Goal: Navigation & Orientation: Find specific page/section

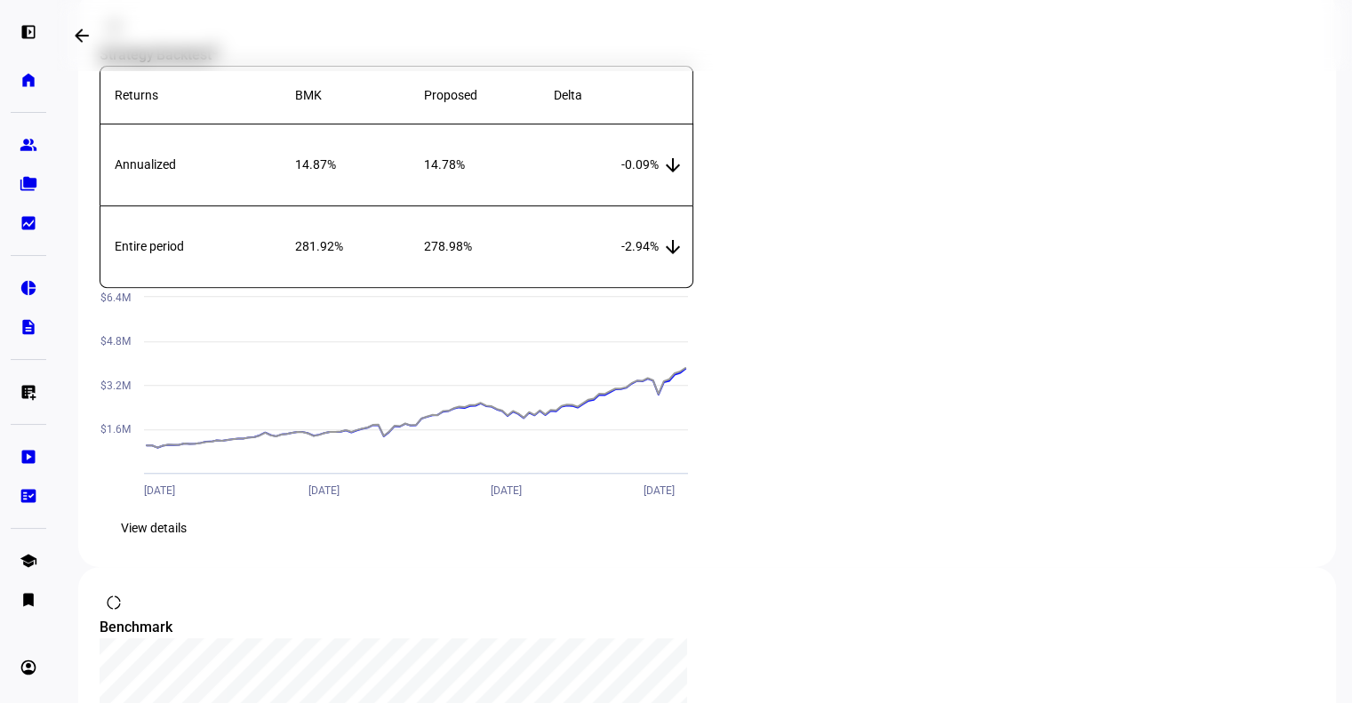
scroll to position [692, 0]
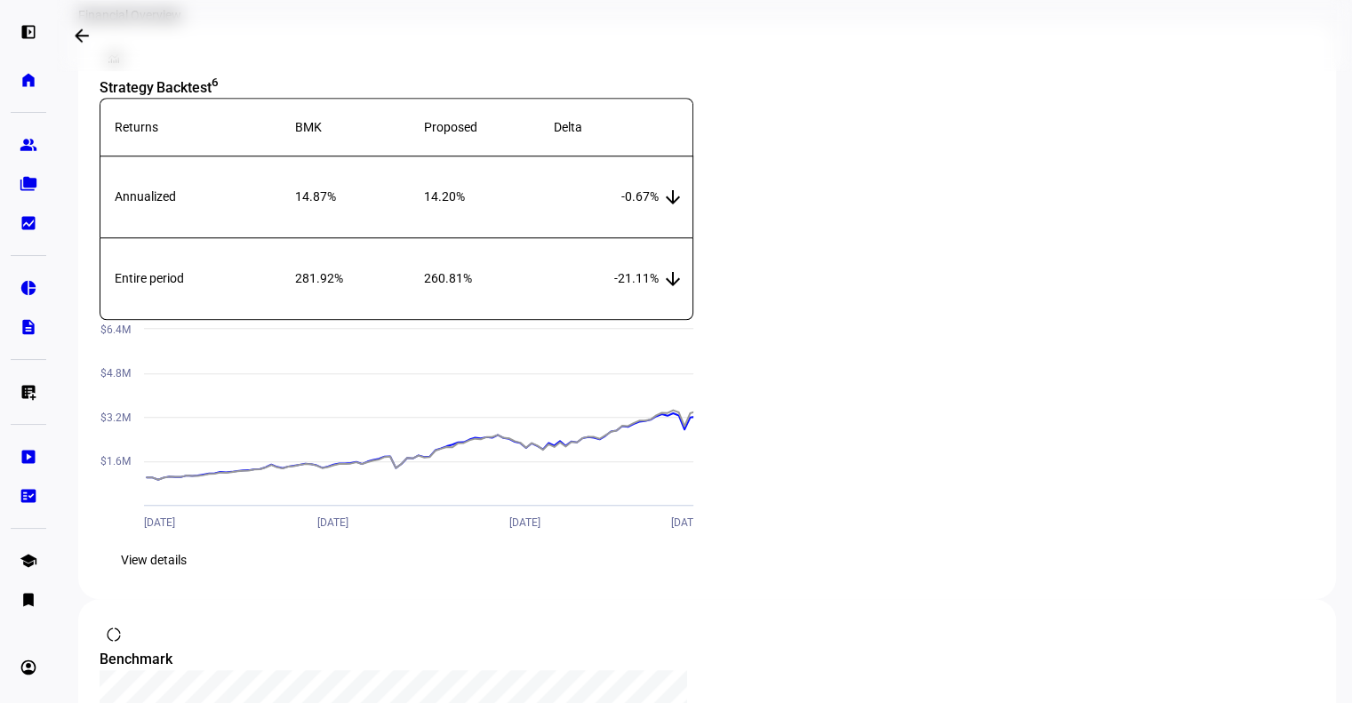
scroll to position [1533, 0]
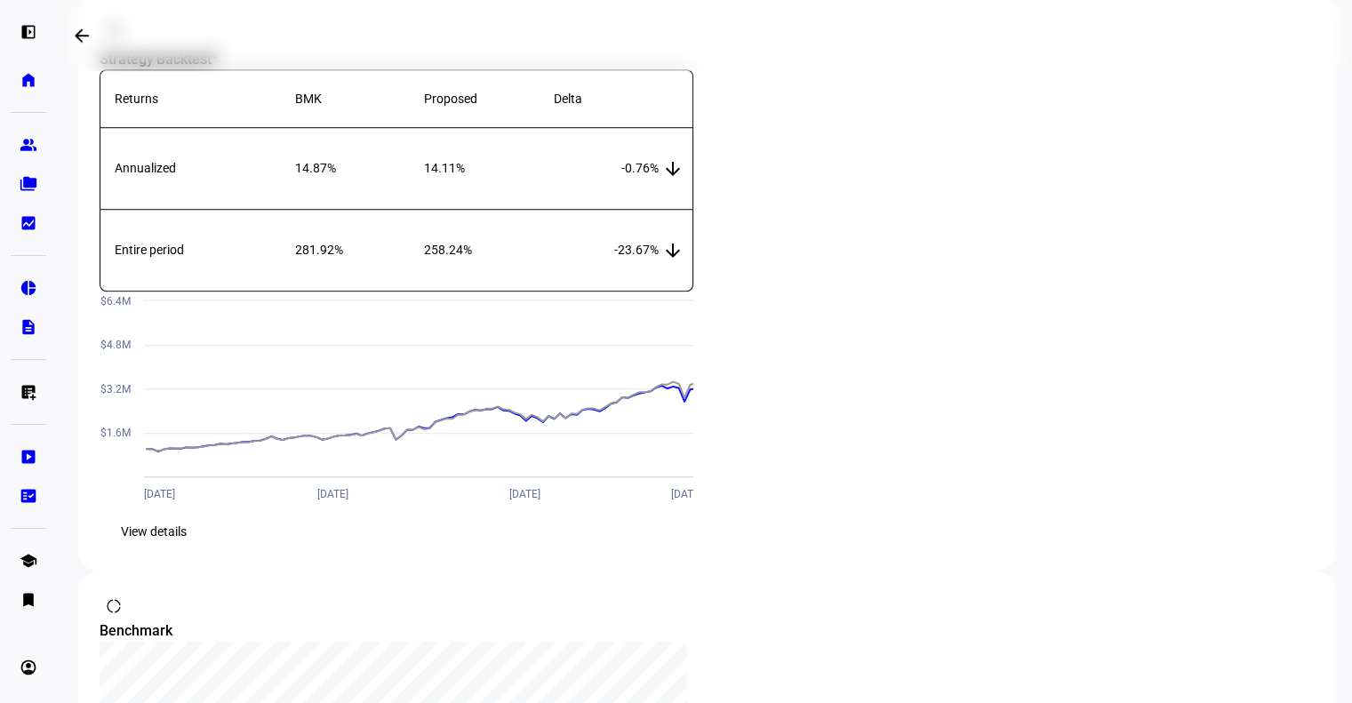
scroll to position [1468, 0]
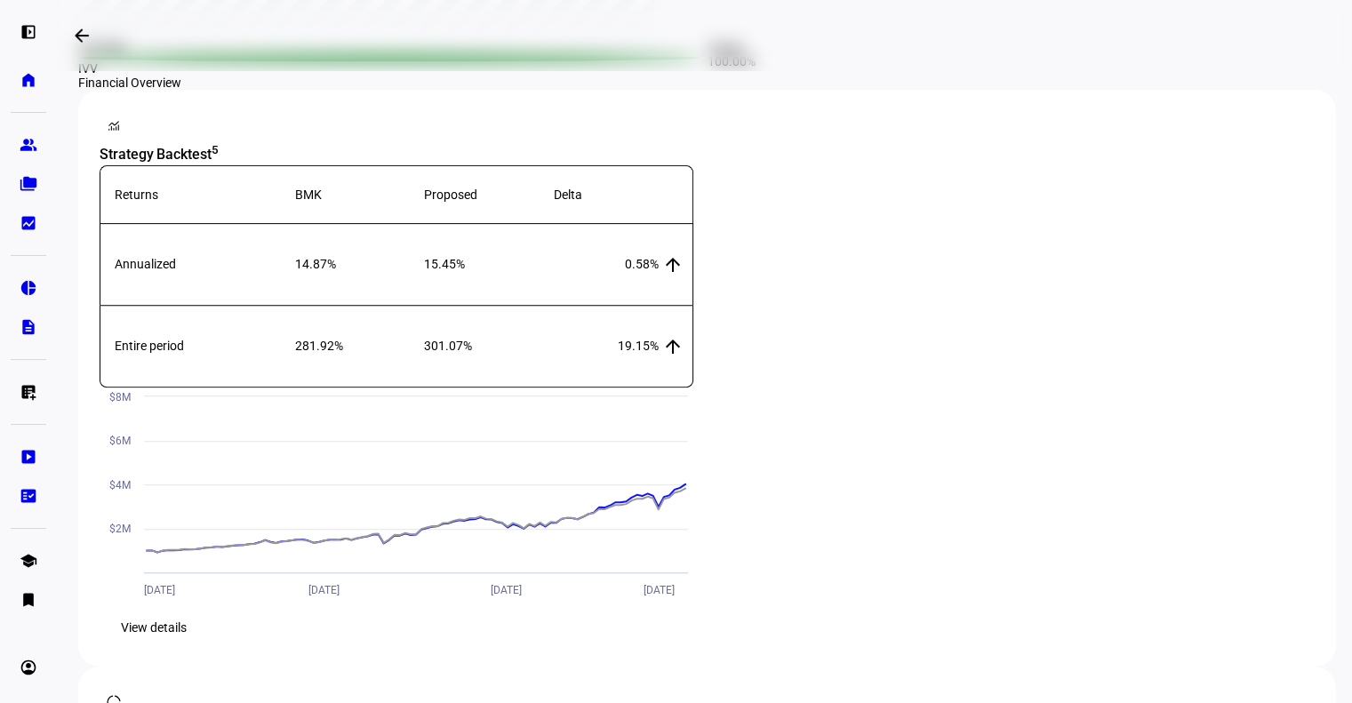
scroll to position [615, 0]
